Goal: Task Accomplishment & Management: Complete application form

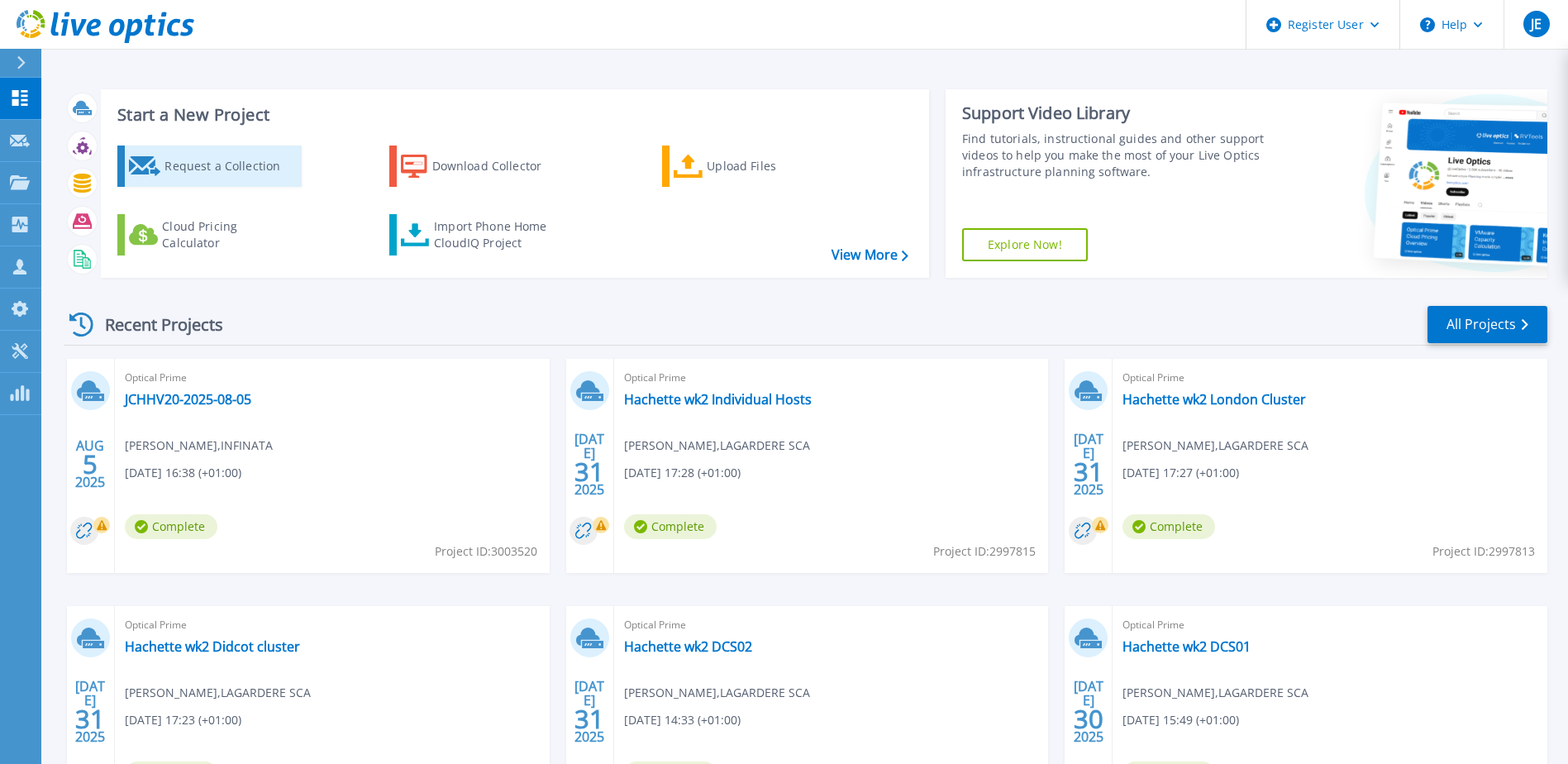
click at [213, 165] on div "Request a Collection" at bounding box center [231, 165] width 132 height 33
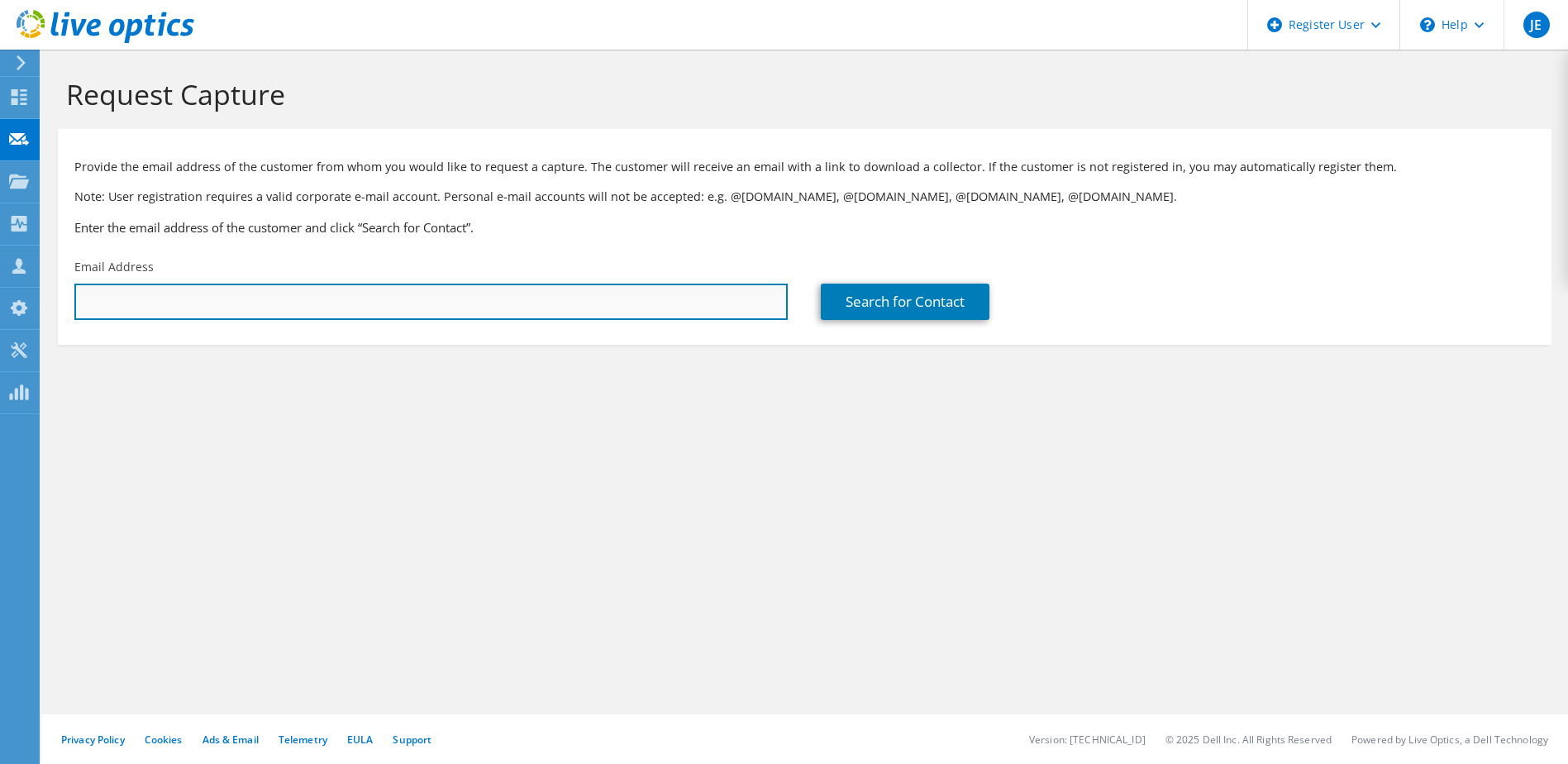
paste input "waiming.fung@liquid.tech"
type input "waiming.fung@liquid.tech"
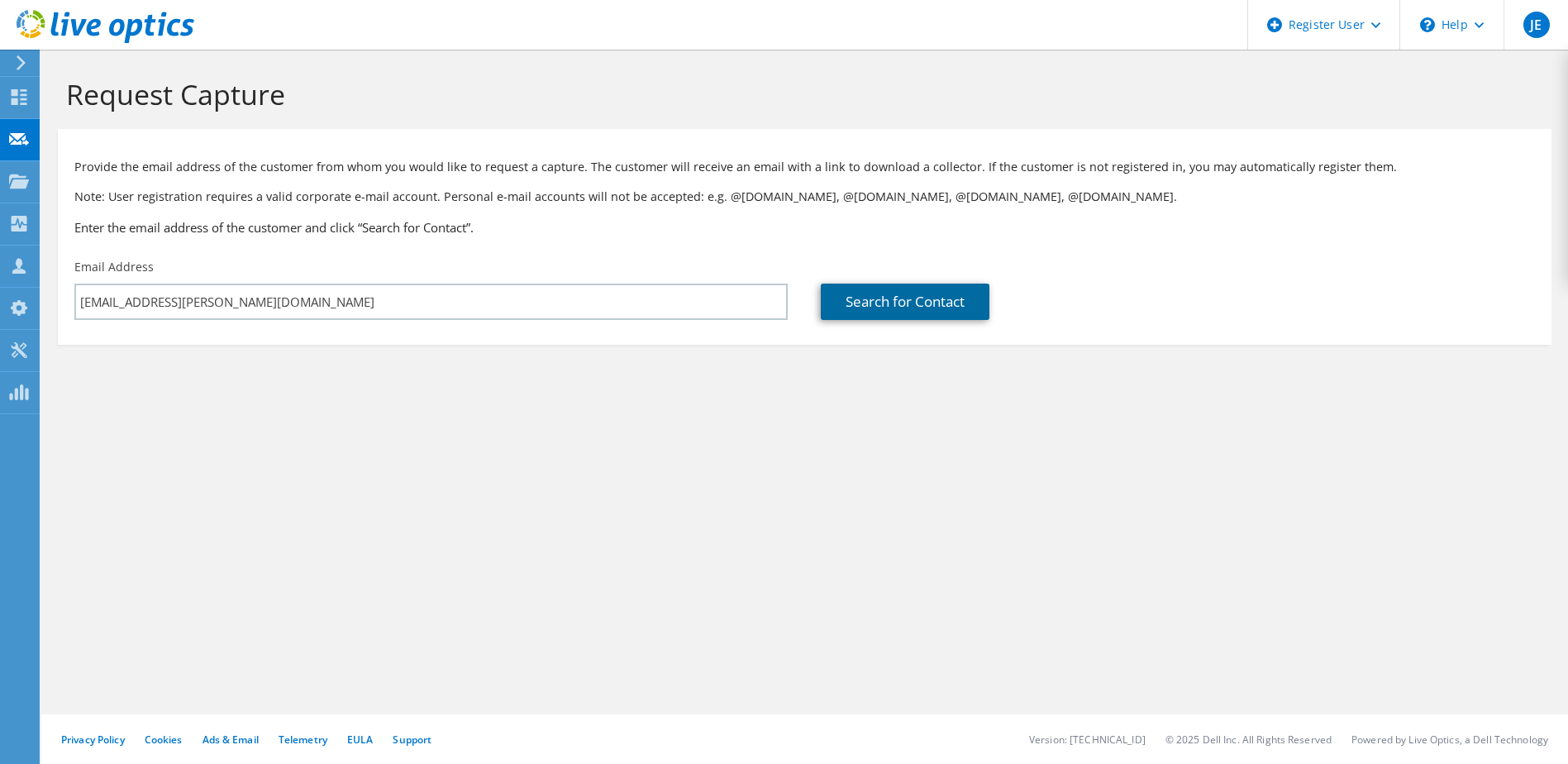
click at [893, 309] on link "Search for Contact" at bounding box center [905, 302] width 168 height 36
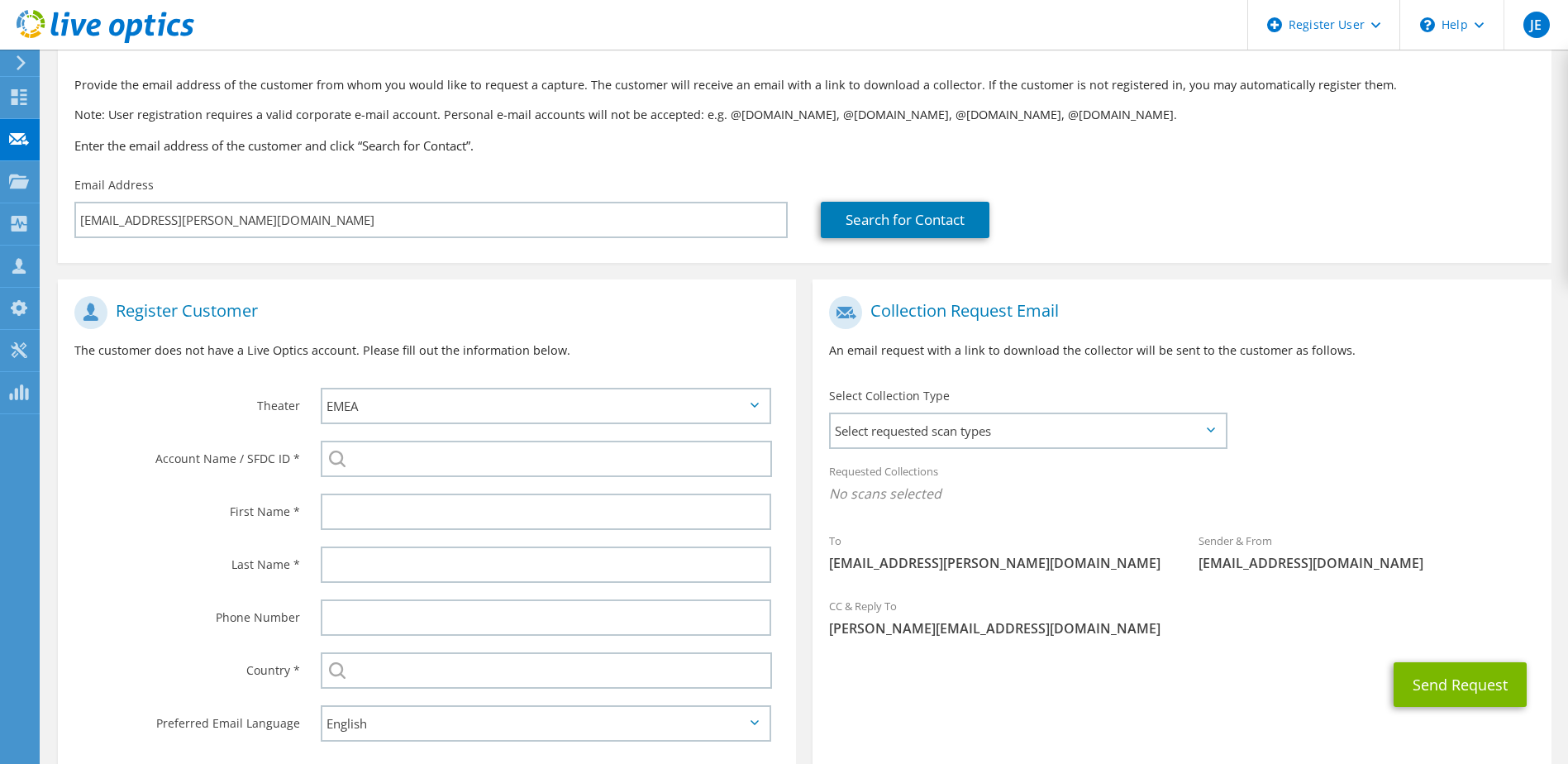
scroll to position [82, 0]
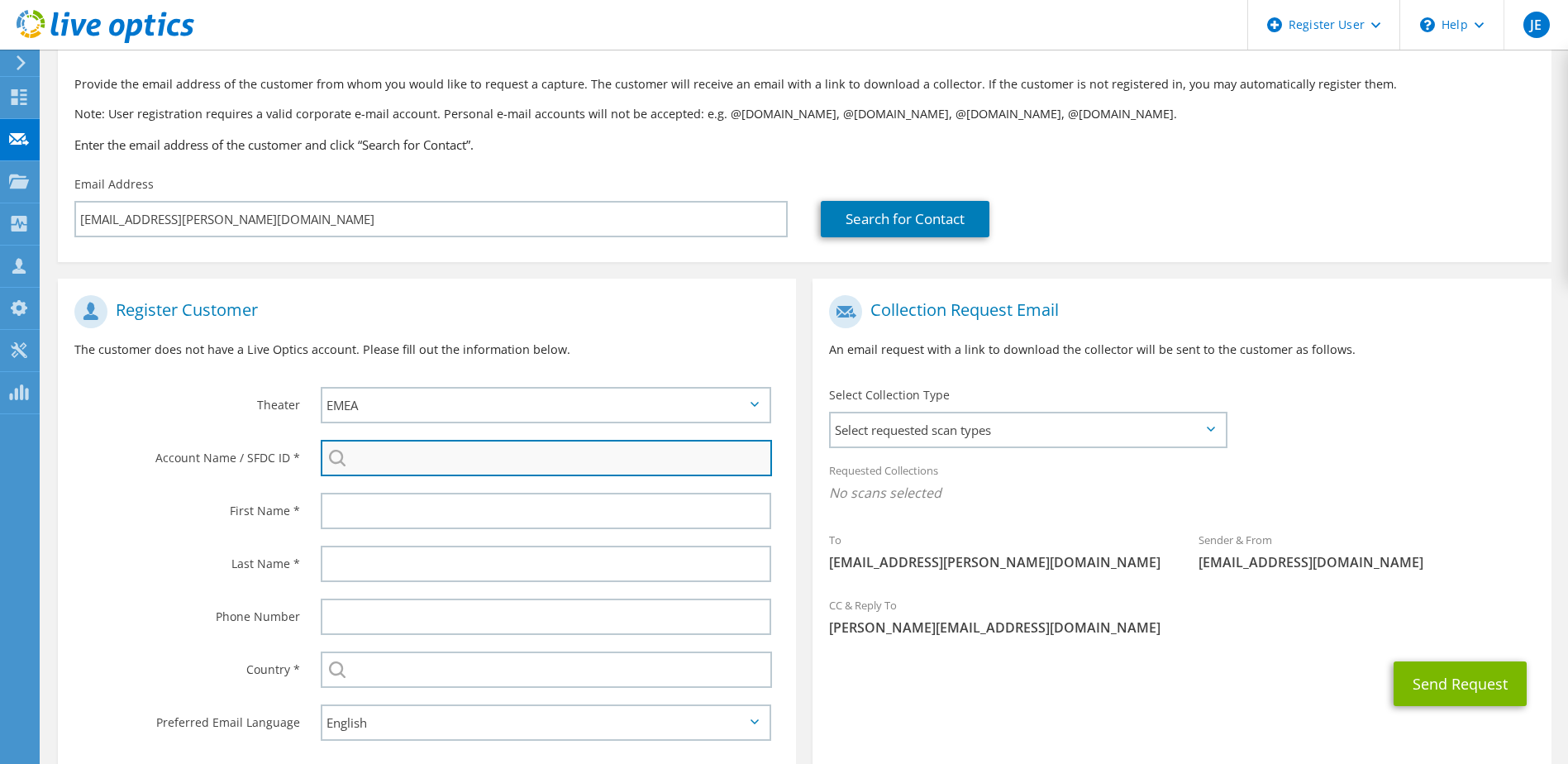
click at [390, 454] on input "search" at bounding box center [546, 458] width 452 height 36
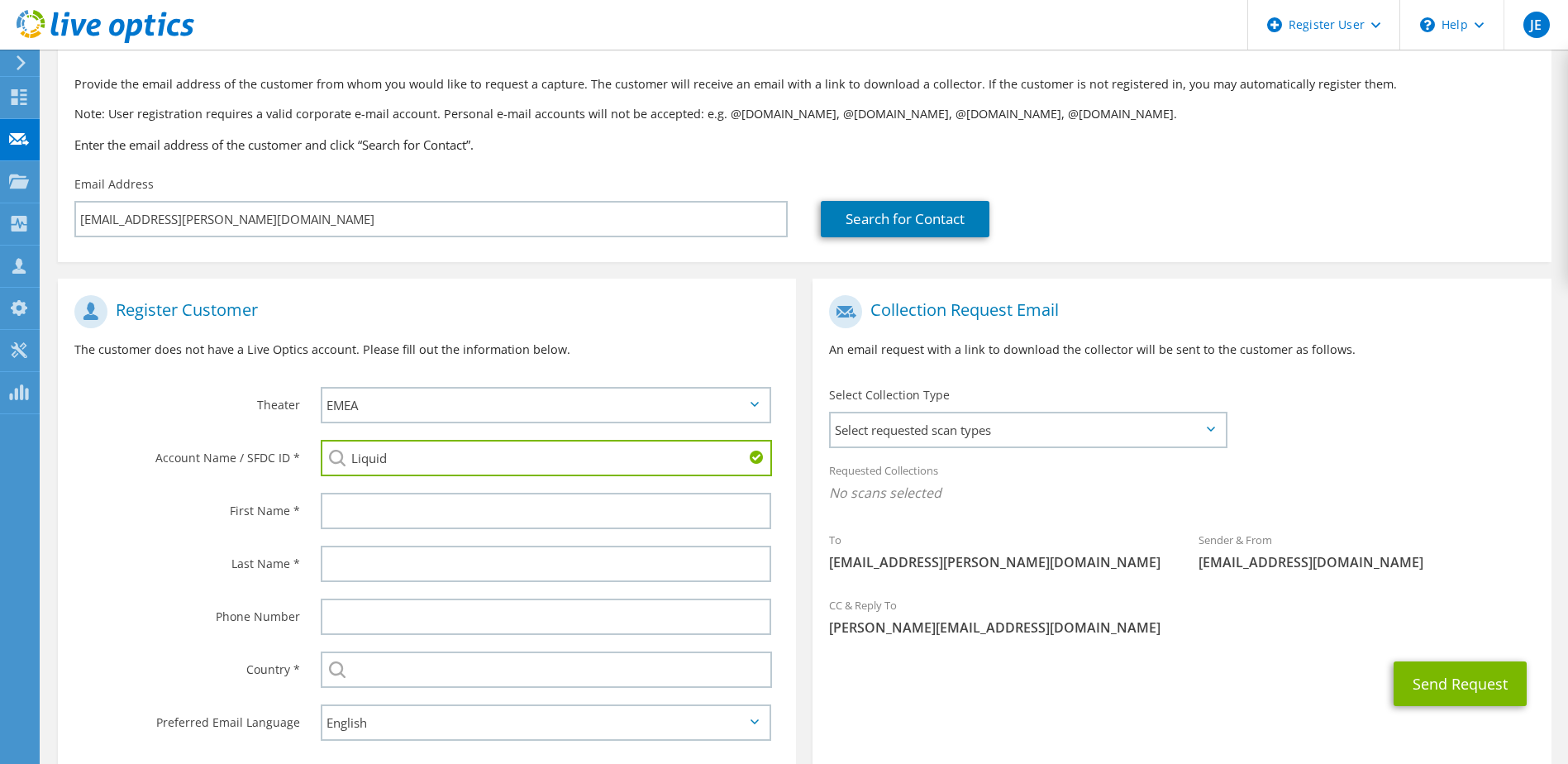
click at [442, 464] on input "Liquid" at bounding box center [546, 458] width 452 height 36
click at [423, 579] on li "Liquid Telecom : 3159051856" at bounding box center [415, 568] width 190 height 20
drag, startPoint x: 530, startPoint y: 455, endPoint x: 395, endPoint y: 456, distance: 135.0
click at [395, 456] on input "Liquid Telecom : 3159051856" at bounding box center [546, 458] width 452 height 36
click at [398, 465] on input "Liquid Tec" at bounding box center [546, 458] width 452 height 36
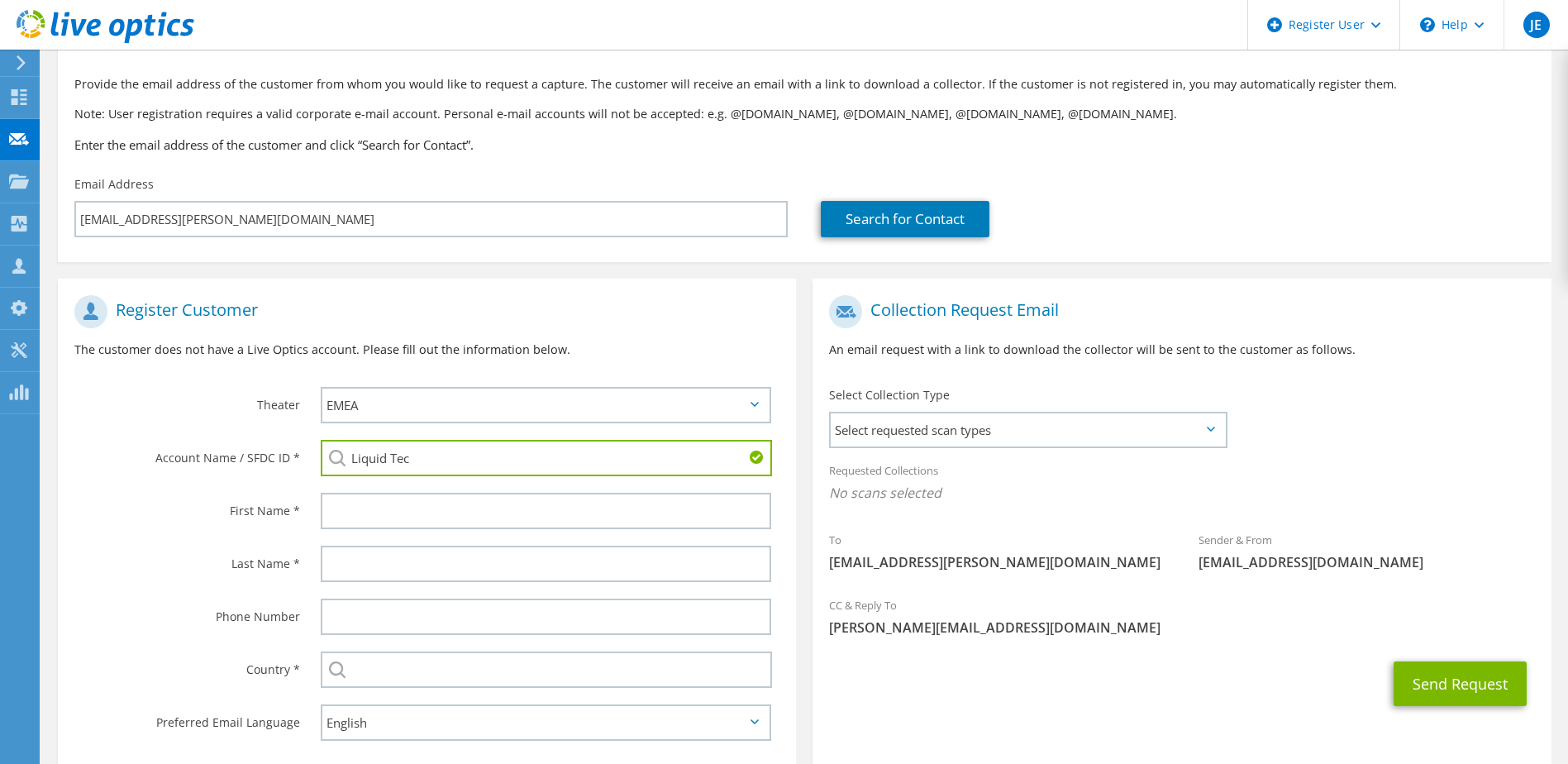
click at [398, 465] on input "Liquid Tec" at bounding box center [546, 458] width 452 height 36
type input "Liquid int"
click at [428, 452] on input "Liquid int" at bounding box center [546, 458] width 452 height 36
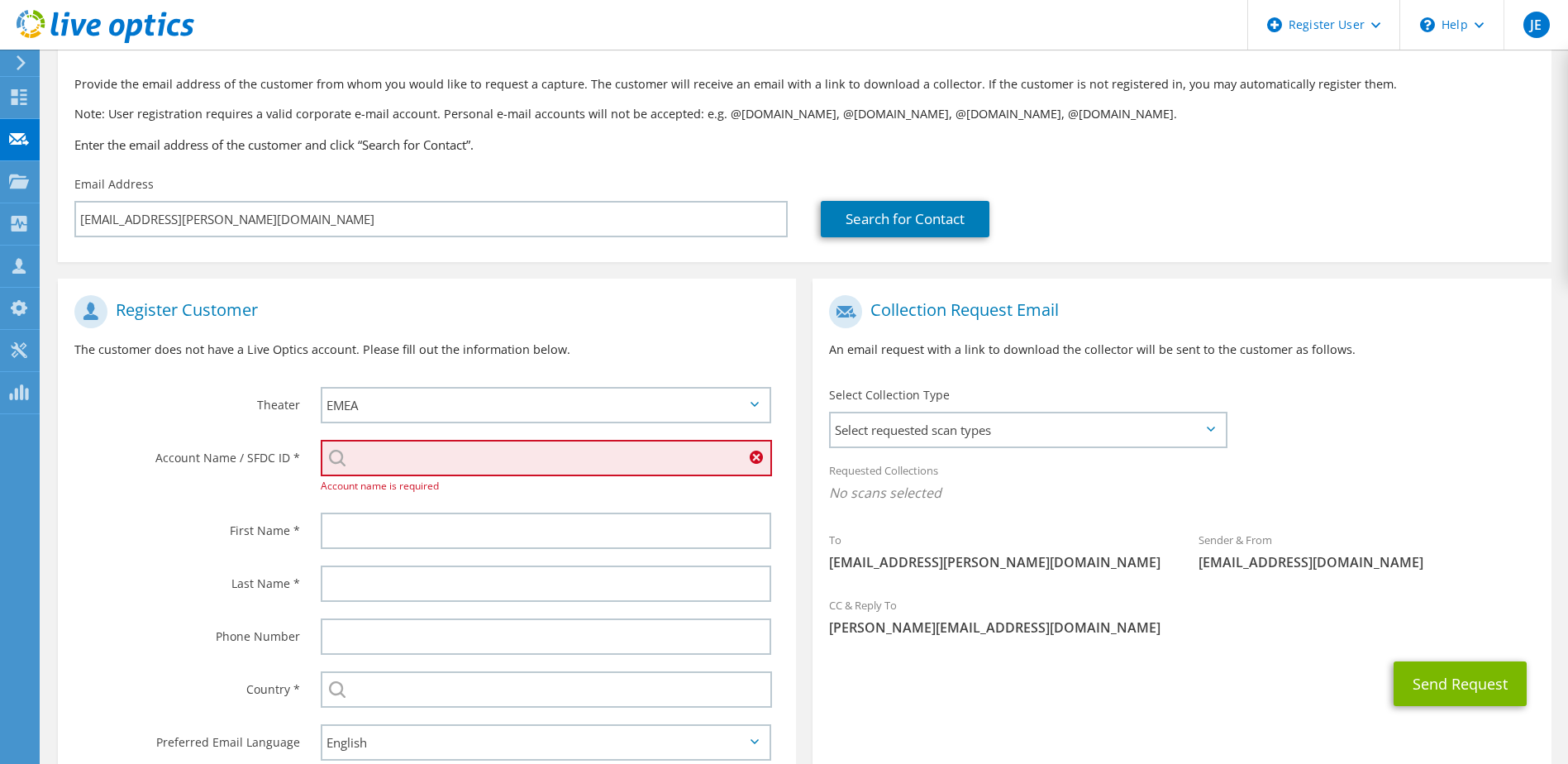
paste input "2611430284"
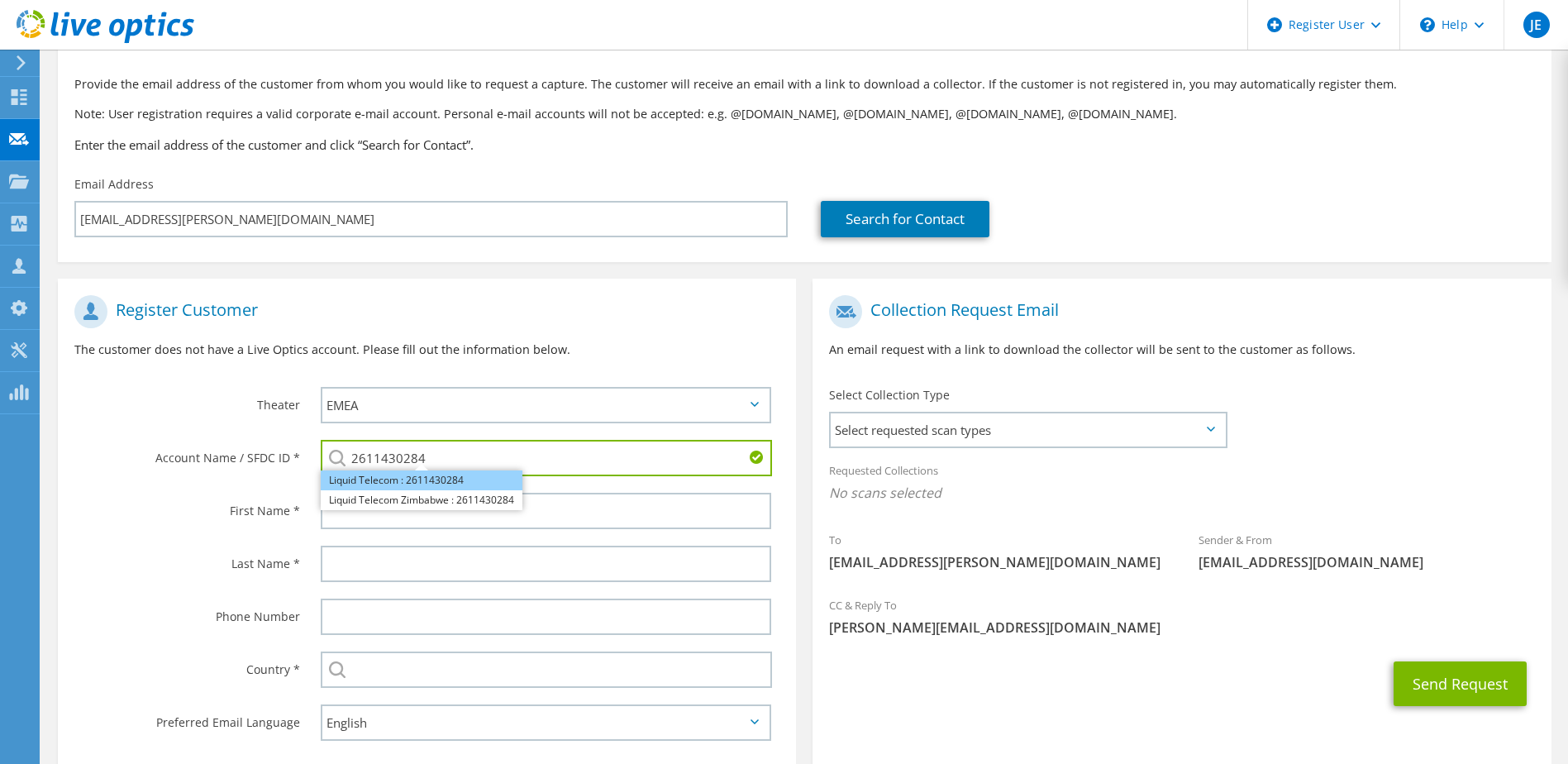
click at [445, 484] on li "Liquid Telecom : 2611430284" at bounding box center [421, 480] width 201 height 20
type input "Liquid Telecom : 2611430284"
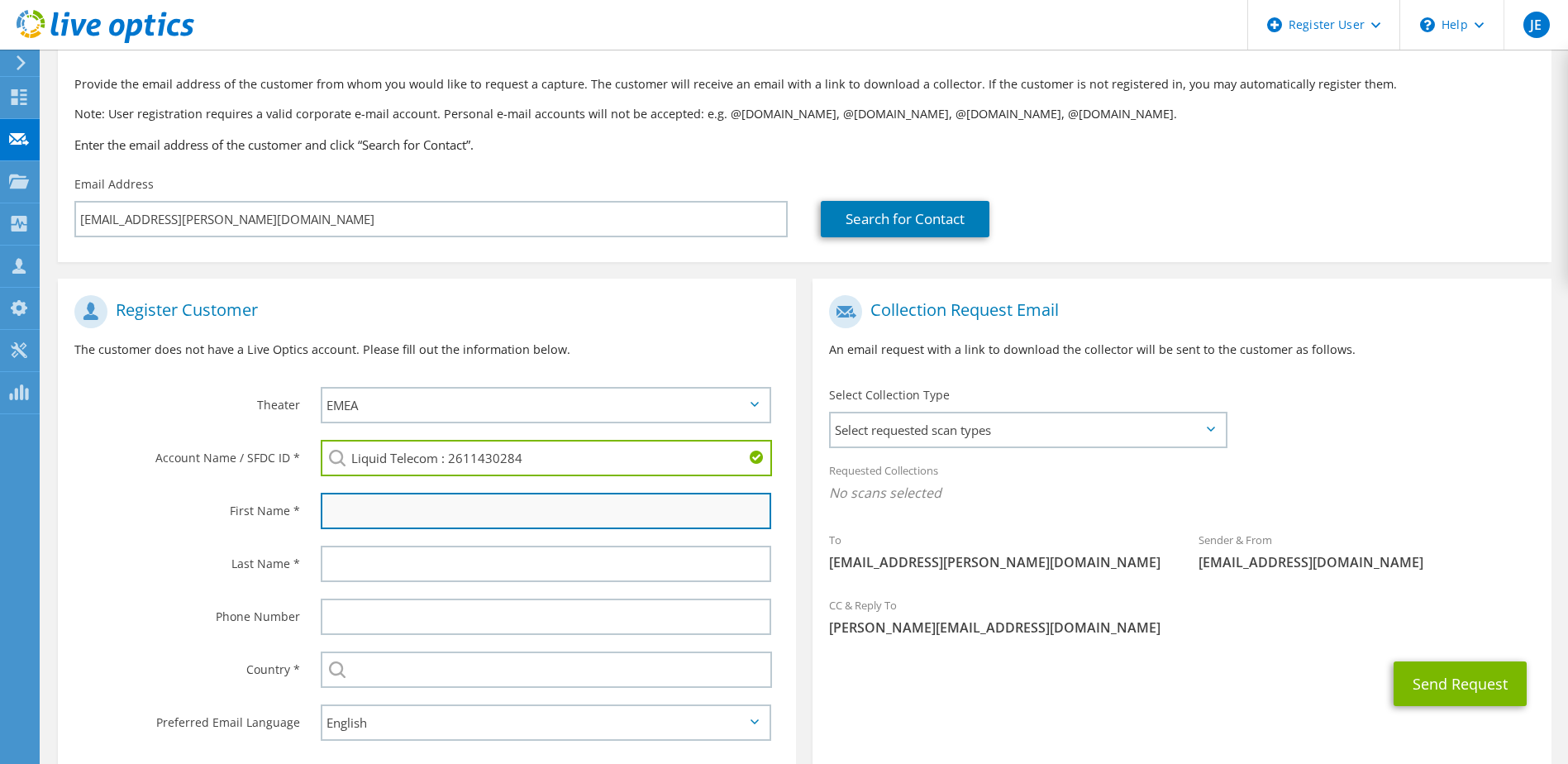
click at [397, 512] on input "text" at bounding box center [546, 511] width 452 height 36
click at [362, 519] on input "text" at bounding box center [546, 511] width 452 height 36
paste input "Waiming"
type input "Waiming"
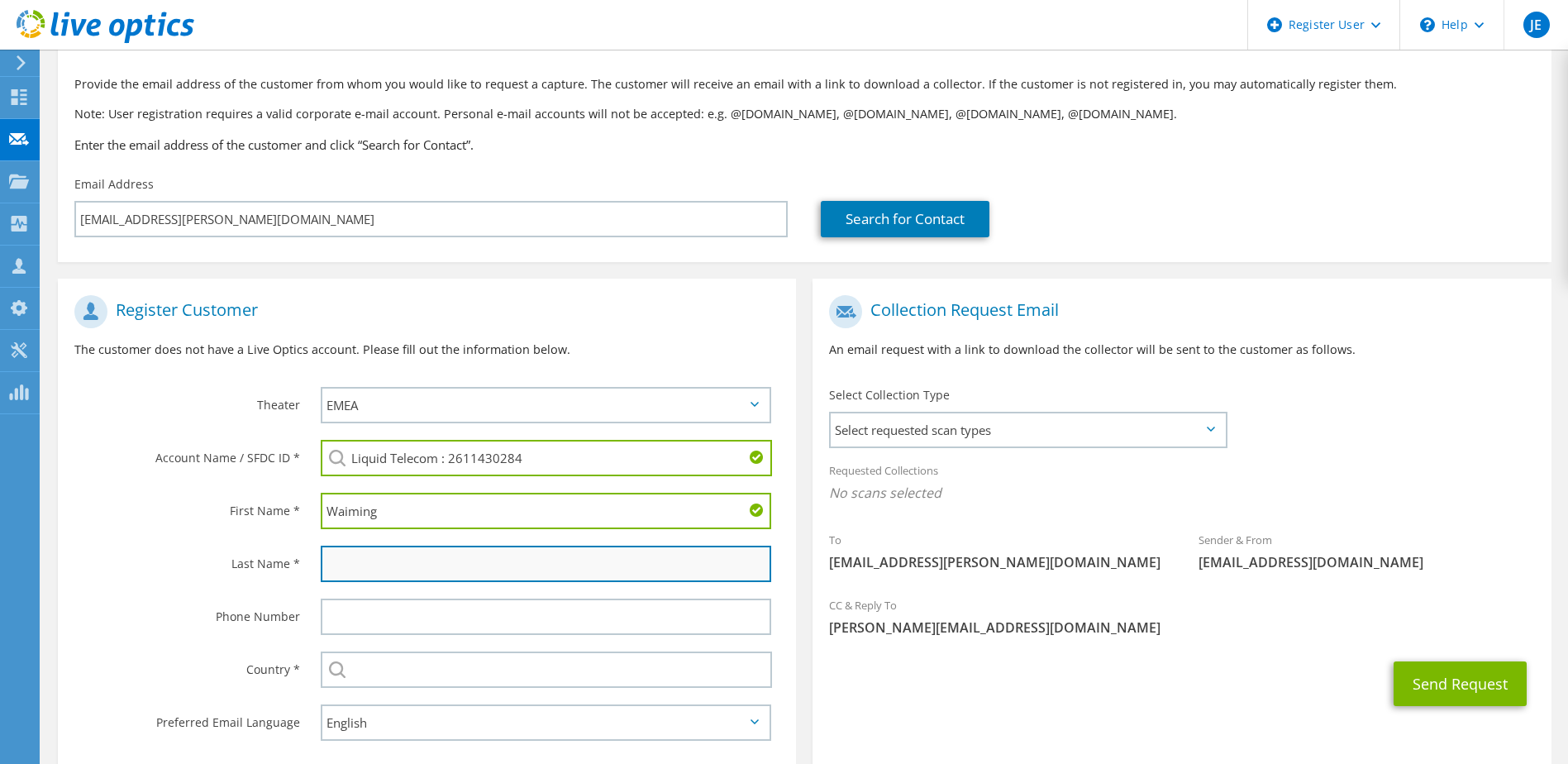
click at [376, 554] on input "text" at bounding box center [546, 564] width 452 height 36
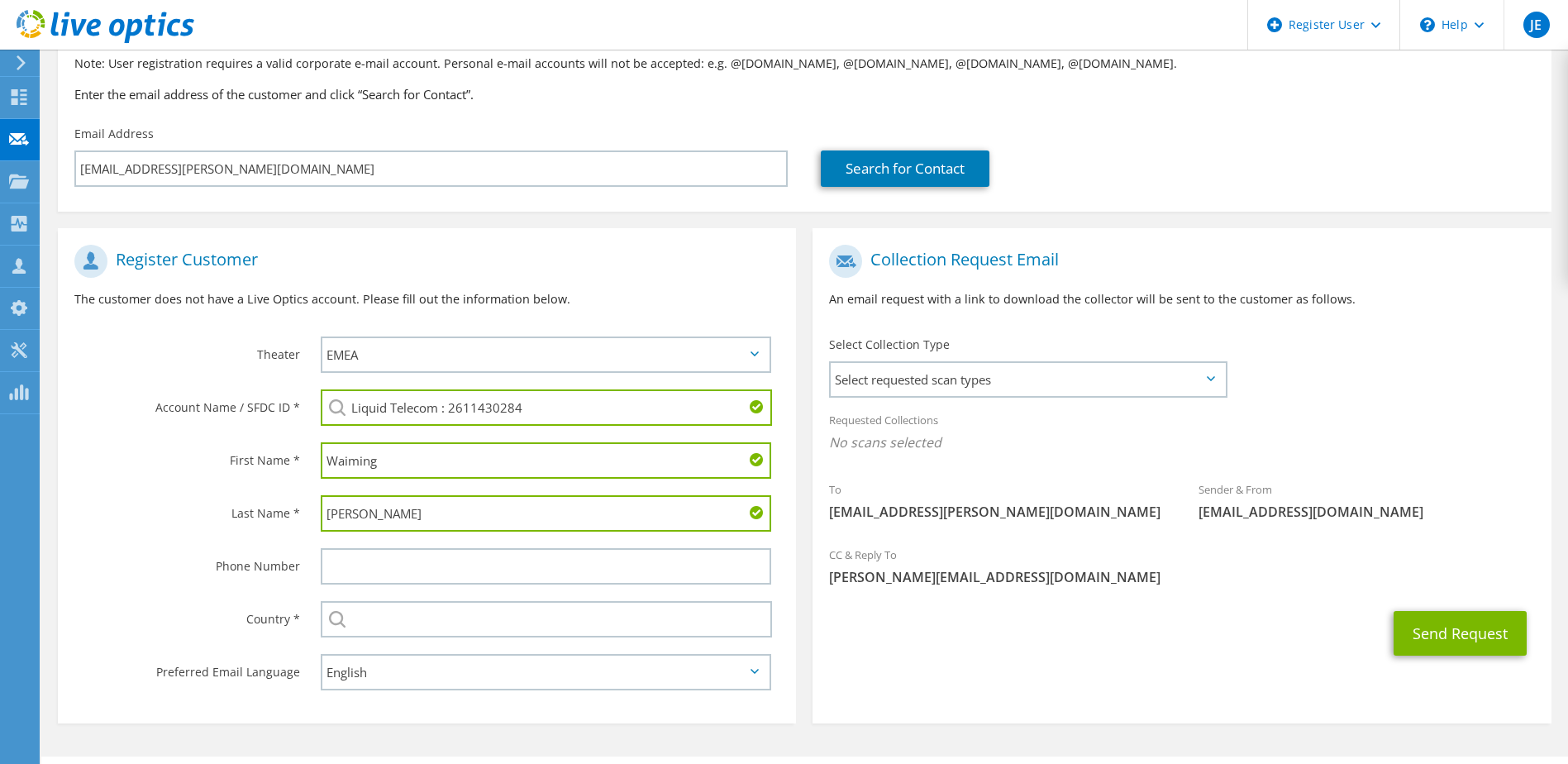
scroll to position [175, 0]
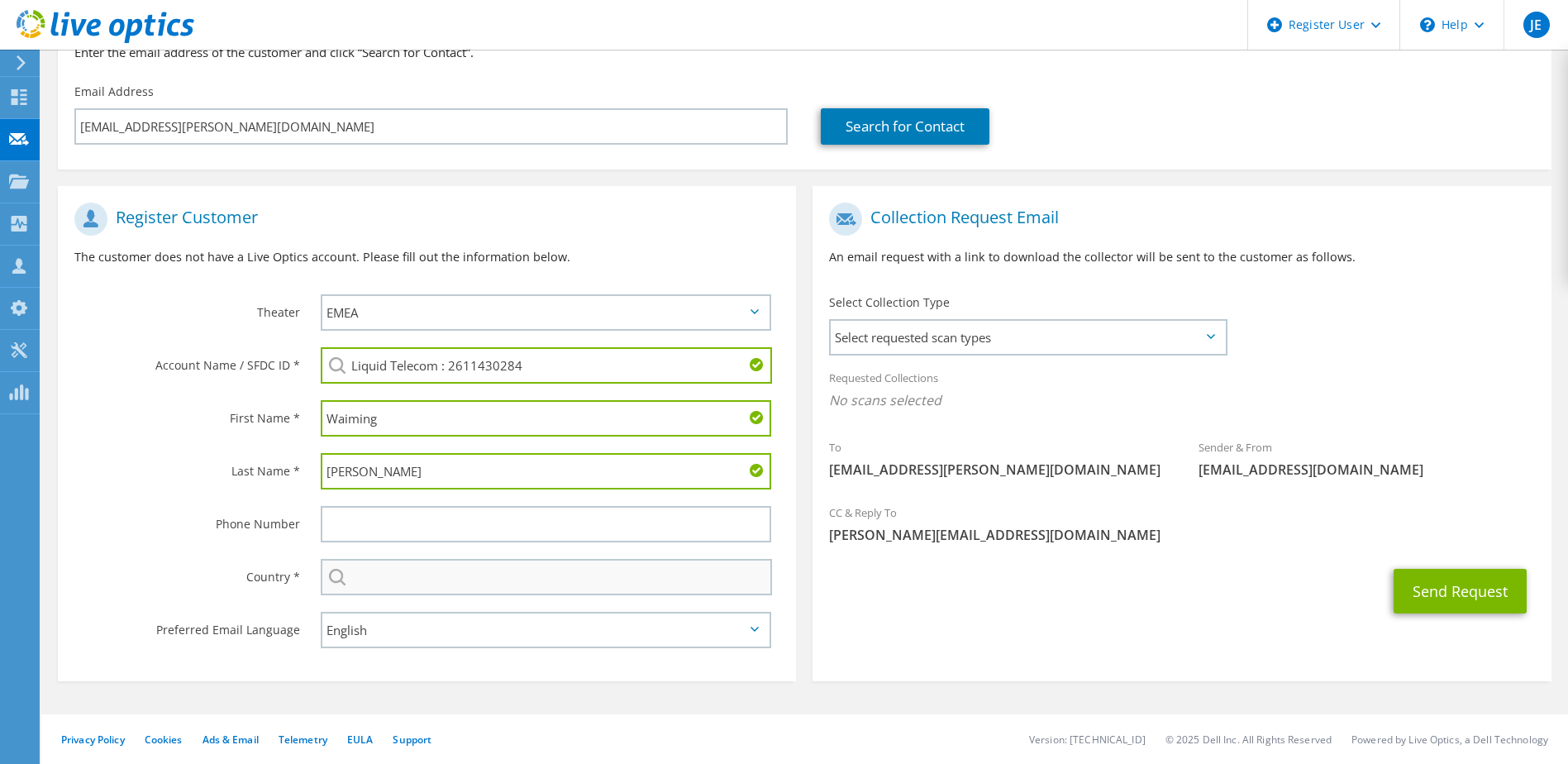
type input "Fung"
click at [383, 572] on input "text" at bounding box center [546, 577] width 452 height 36
type input "[GEOGRAPHIC_DATA]"
type input "07925644345"
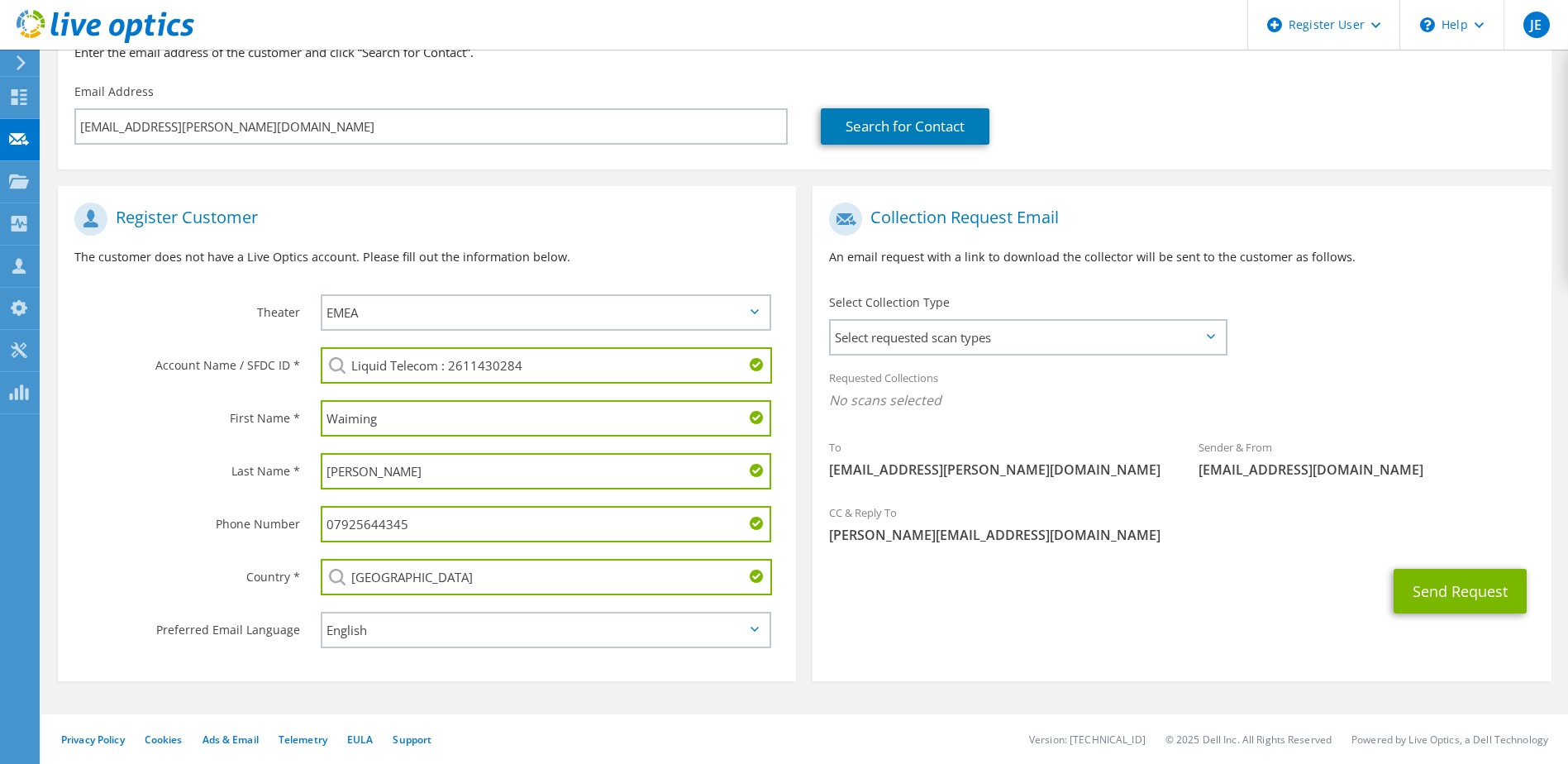
click at [414, 517] on input "07925644345" at bounding box center [546, 524] width 452 height 36
click at [181, 683] on div "Register Customer The customer does not have a Live Optics account. Please fill…" at bounding box center [426, 438] width 754 height 504
click at [439, 686] on div "Register Customer The customer does not have a Live Optics account. Please fill…" at bounding box center [426, 438] width 754 height 504
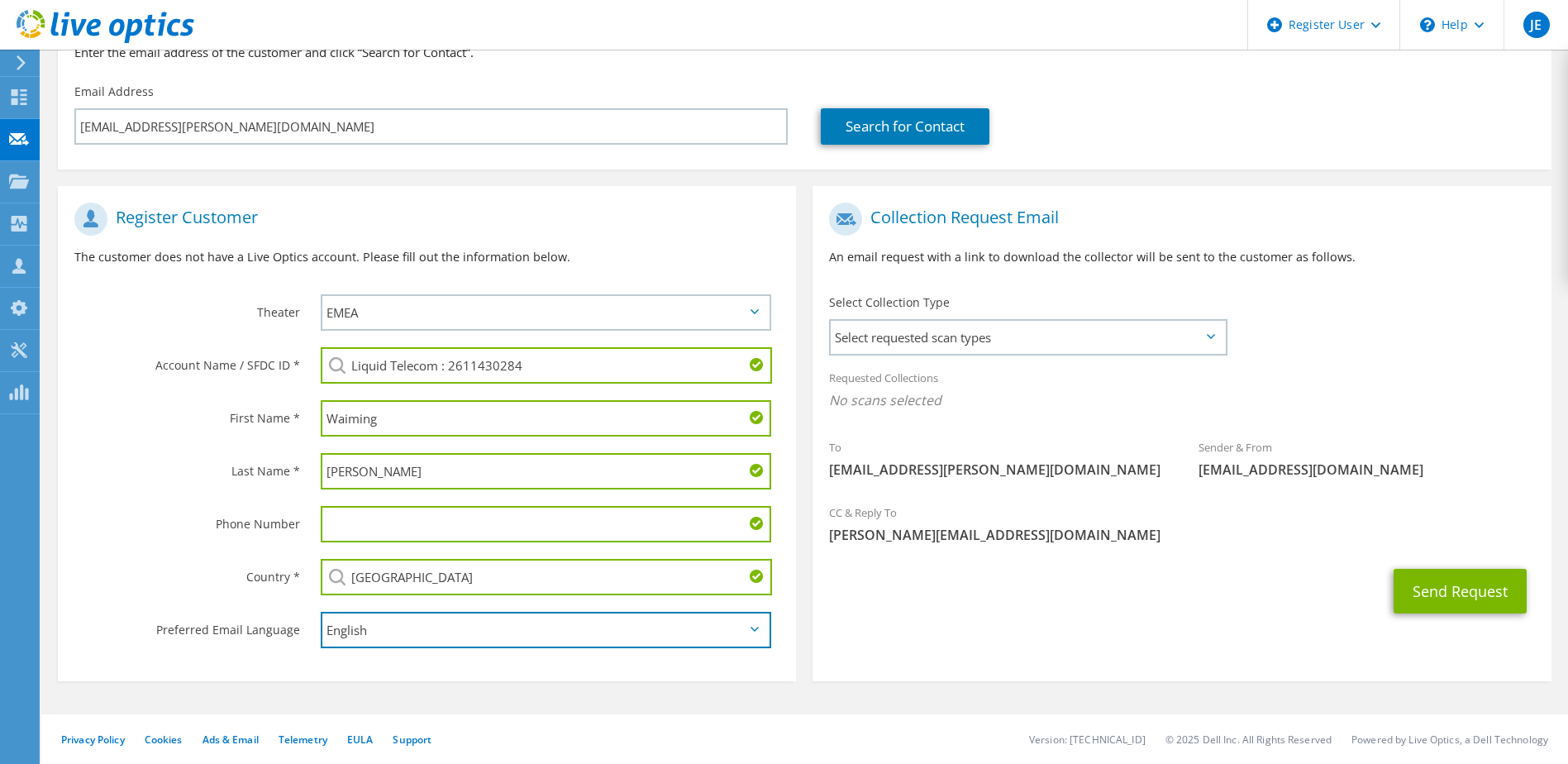
click at [398, 631] on select "English Deutsch Español Français Italiano Polski Português Русский 한국어 中文 日本語" at bounding box center [546, 630] width 452 height 36
click at [370, 666] on section "Register Customer The customer does not have a Live Optics account. Please fill…" at bounding box center [426, 434] width 738 height 495
click at [390, 538] on input "text" at bounding box center [546, 524] width 452 height 36
type input "c"
click at [169, 683] on div "Register Customer The customer does not have a Live Optics account. Please fill…" at bounding box center [426, 438] width 754 height 504
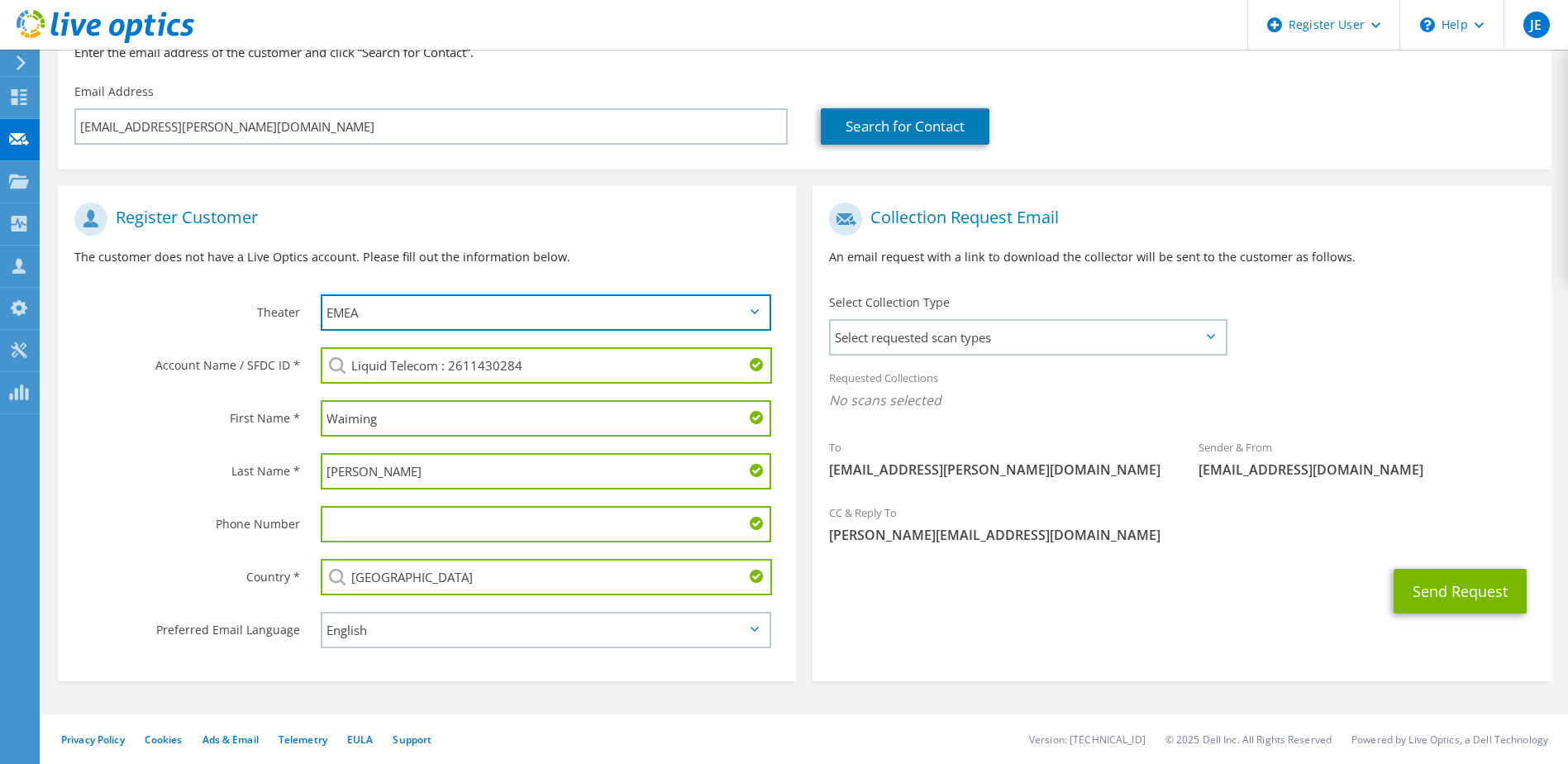
click at [429, 313] on select "APJ EMEA NA/LATAM" at bounding box center [546, 312] width 452 height 36
click at [320, 294] on select "APJ EMEA NA/LATAM" at bounding box center [546, 312] width 452 height 36
click at [191, 482] on div "Last Name *" at bounding box center [181, 471] width 247 height 51
click at [902, 336] on span "Select requested scan types" at bounding box center [1027, 337] width 393 height 33
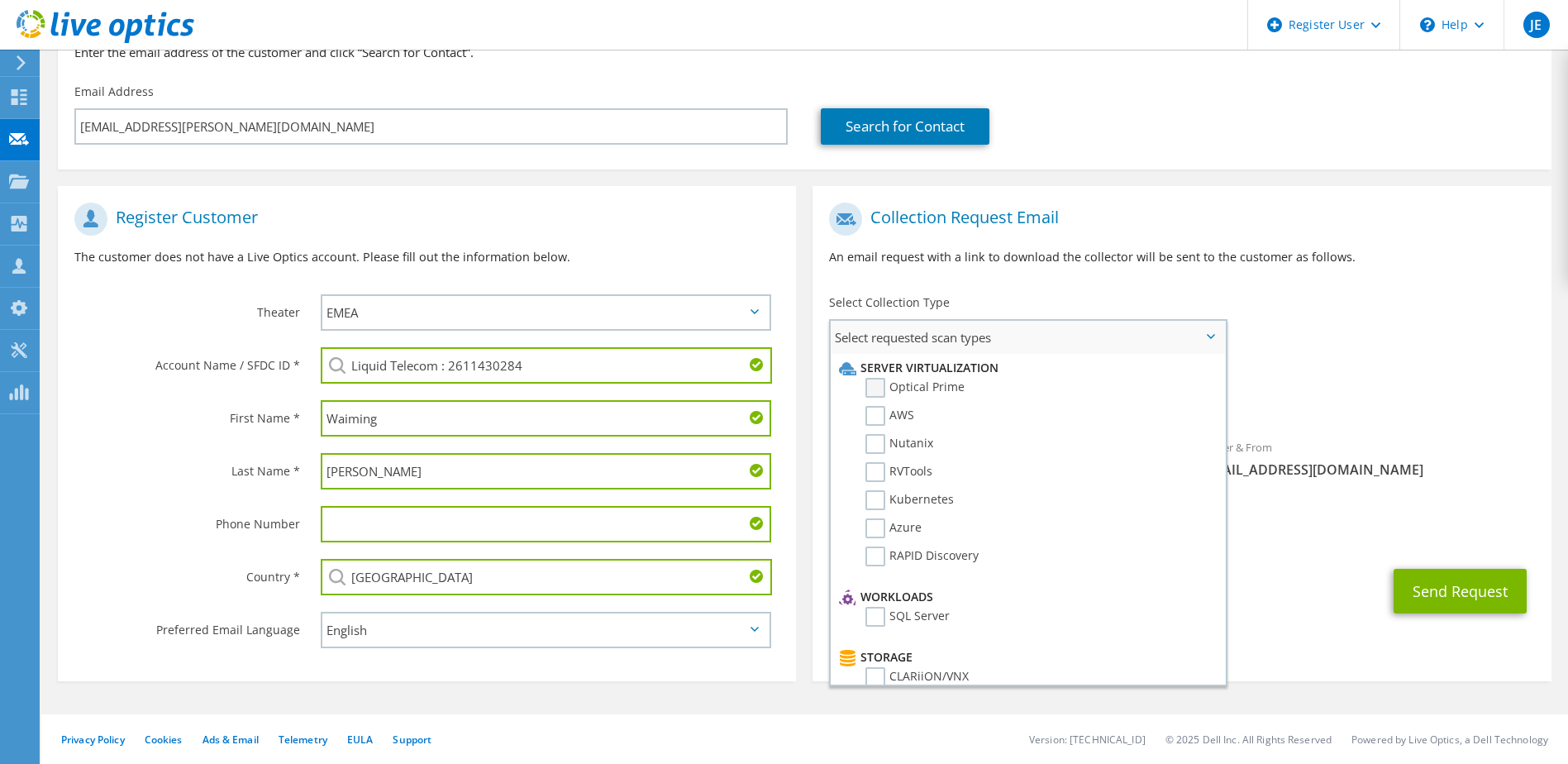
click at [878, 391] on label "Optical Prime" at bounding box center [915, 388] width 99 height 20
click at [0, 0] on input "Optical Prime" at bounding box center [0, 0] width 0 height 0
click at [798, 270] on div "Register Customer The customer does not have a Live Optics account. Please fill…" at bounding box center [426, 438] width 754 height 504
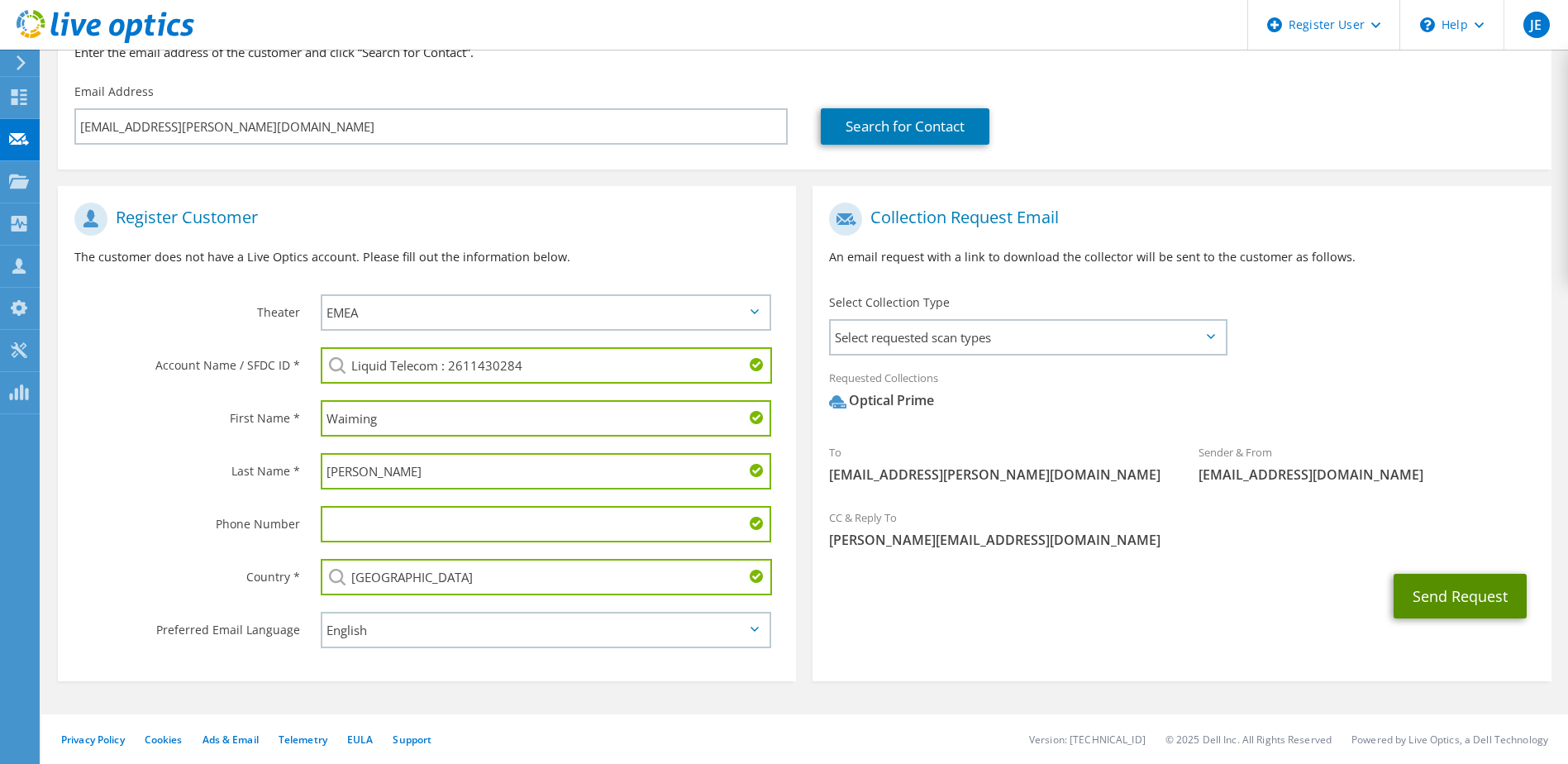
click at [1452, 595] on button "Send Request" at bounding box center [1460, 596] width 133 height 44
